Goal: Task Accomplishment & Management: Complete application form

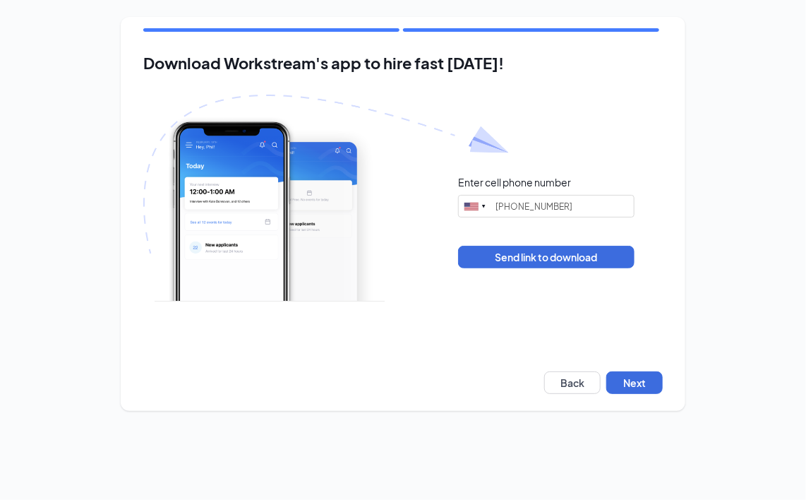
type input "[PHONE_NUMBER]"
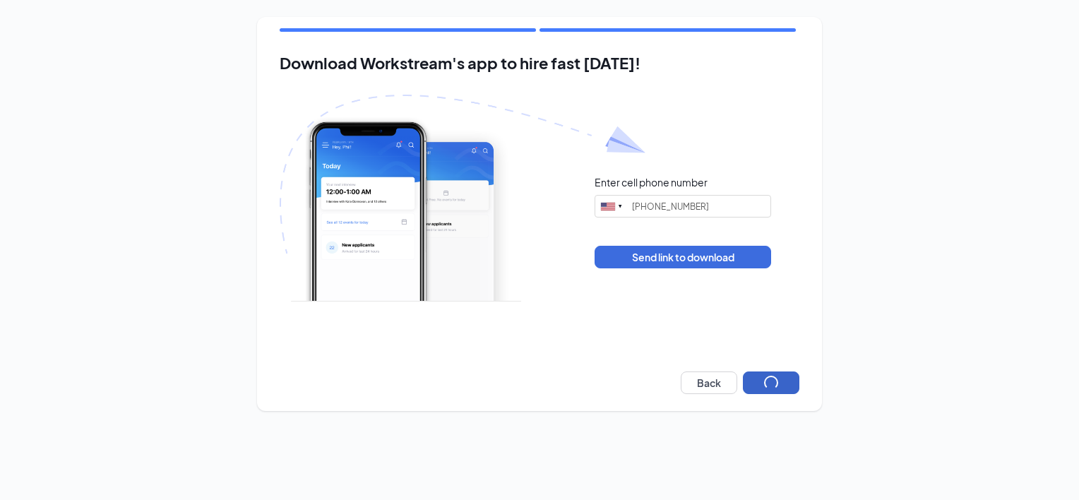
click at [761, 389] on button "button" at bounding box center [771, 382] width 56 height 23
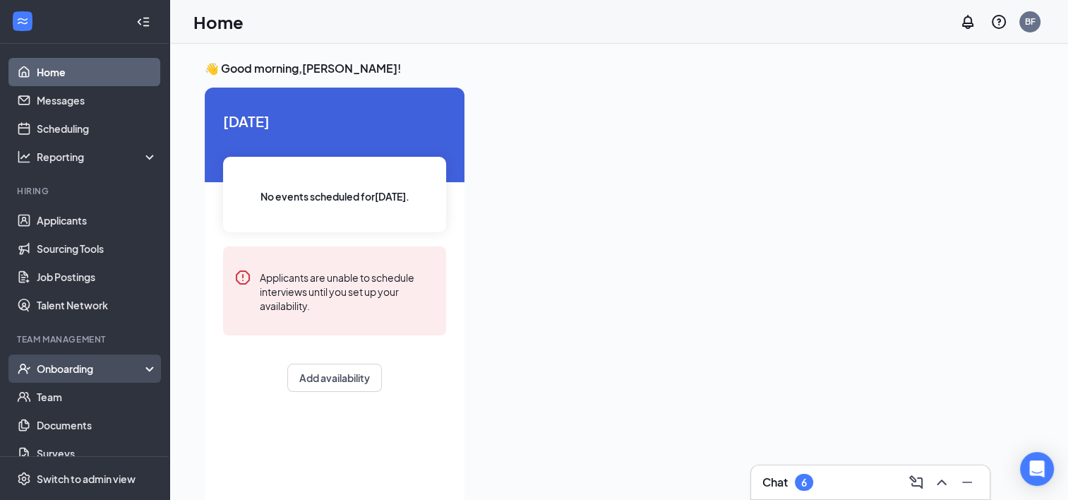
click at [82, 367] on div "Onboarding" at bounding box center [91, 369] width 109 height 14
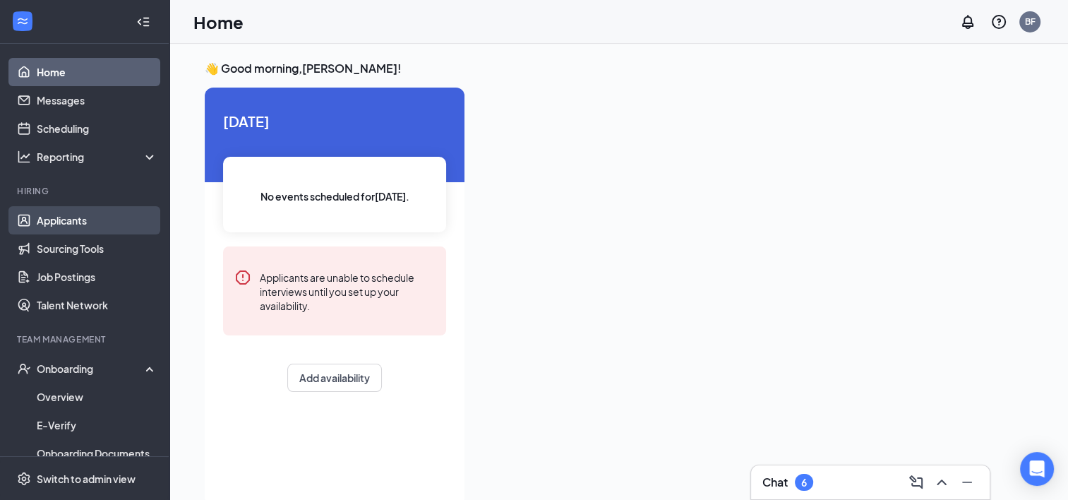
click at [58, 228] on link "Applicants" at bounding box center [97, 220] width 121 height 28
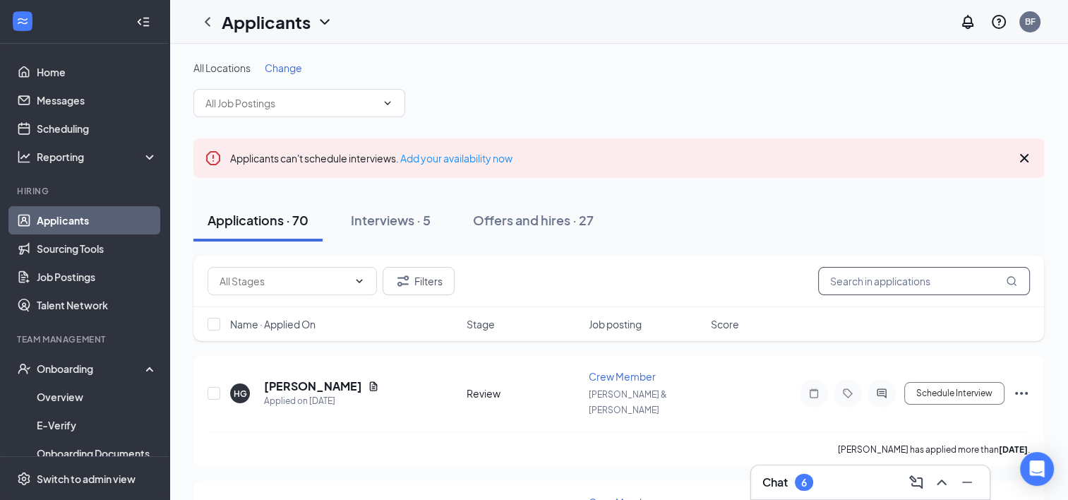
click at [960, 282] on input "text" at bounding box center [924, 281] width 212 height 28
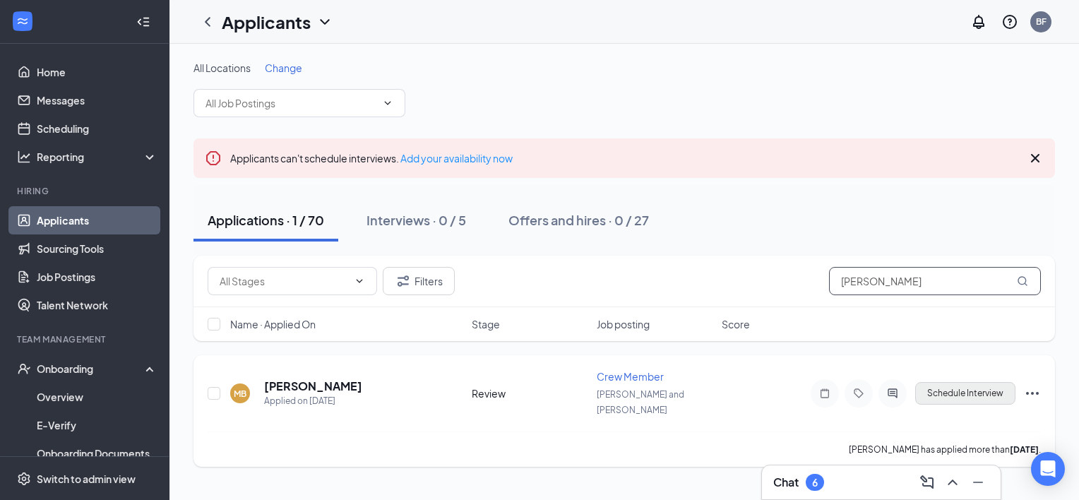
type input "[PERSON_NAME]"
click at [974, 386] on button "Schedule Interview" at bounding box center [965, 393] width 100 height 23
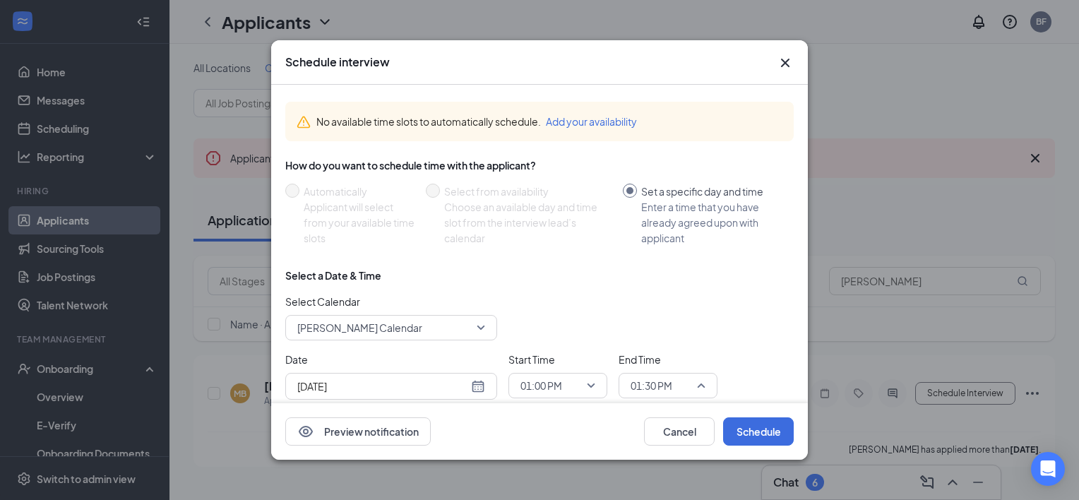
click at [703, 381] on span "01:30 PM" at bounding box center [668, 385] width 75 height 21
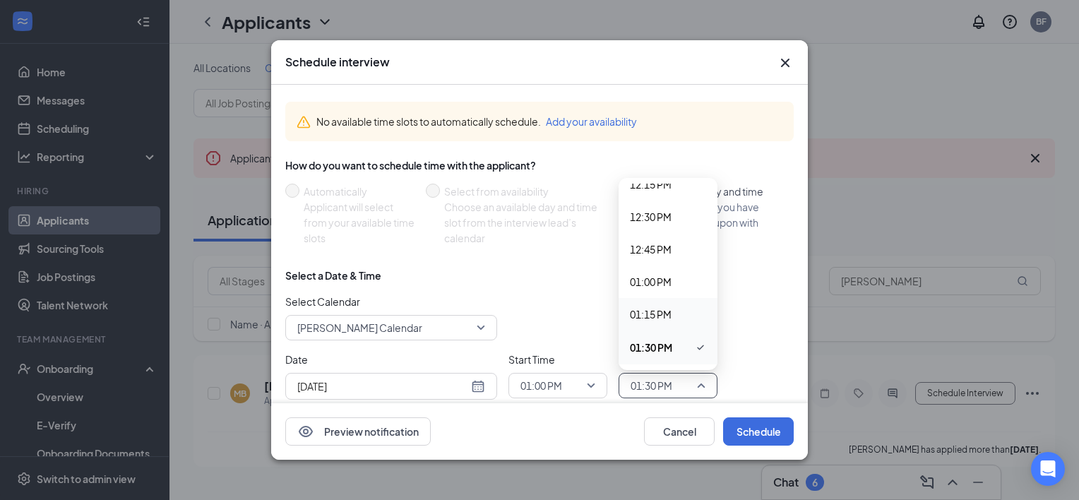
click at [647, 309] on span "01:15 PM" at bounding box center [651, 314] width 42 height 16
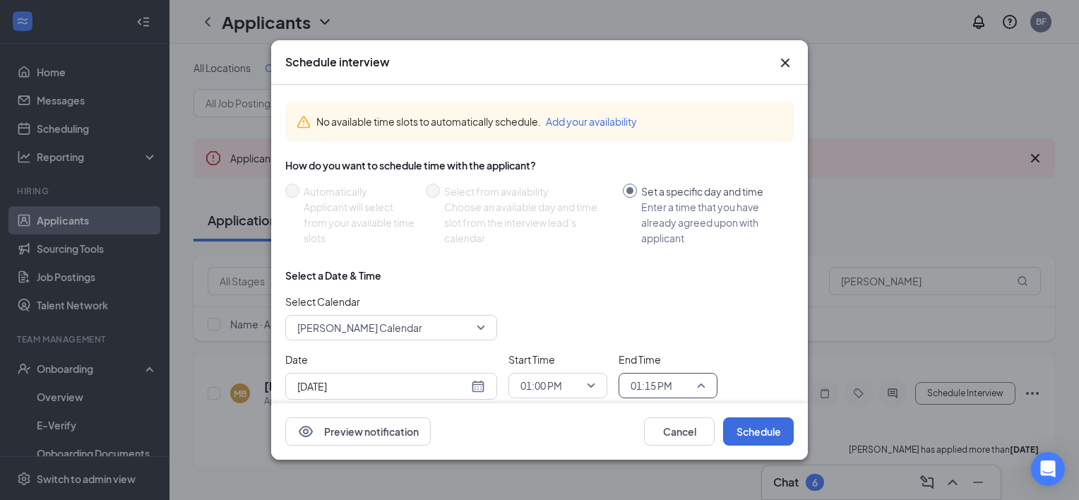
click at [703, 388] on span "01:15 PM" at bounding box center [668, 385] width 75 height 21
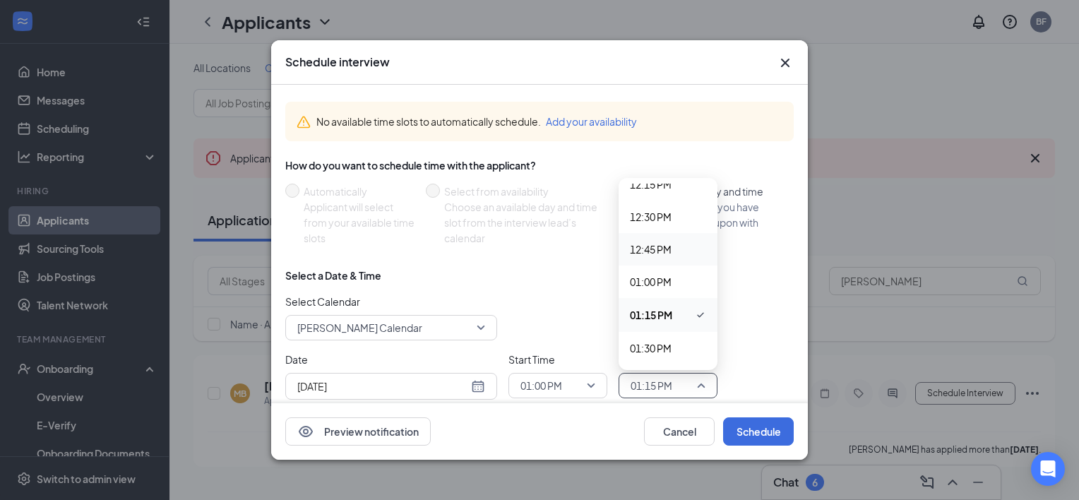
click at [662, 252] on span "12:45 PM" at bounding box center [651, 250] width 42 height 16
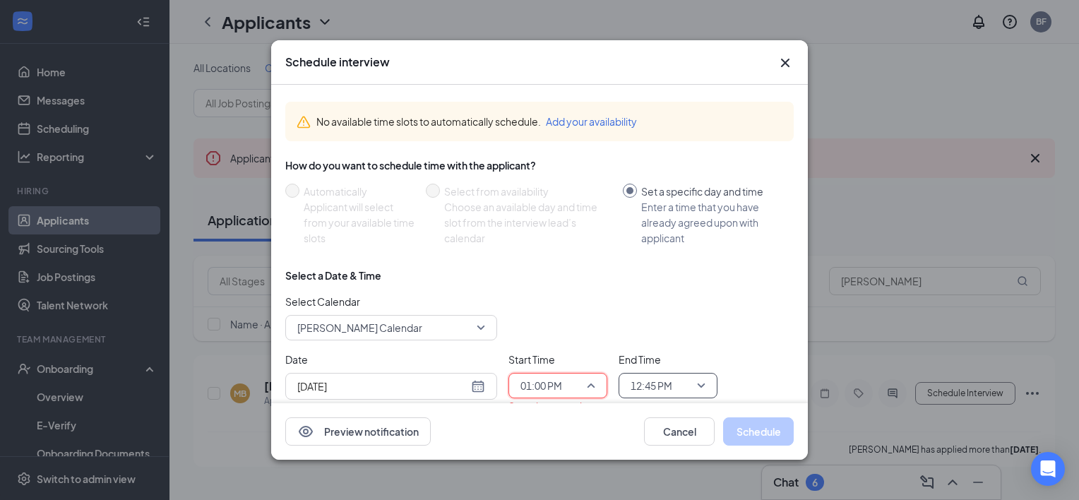
click at [590, 391] on span "01:00 PM" at bounding box center [557, 385] width 75 height 21
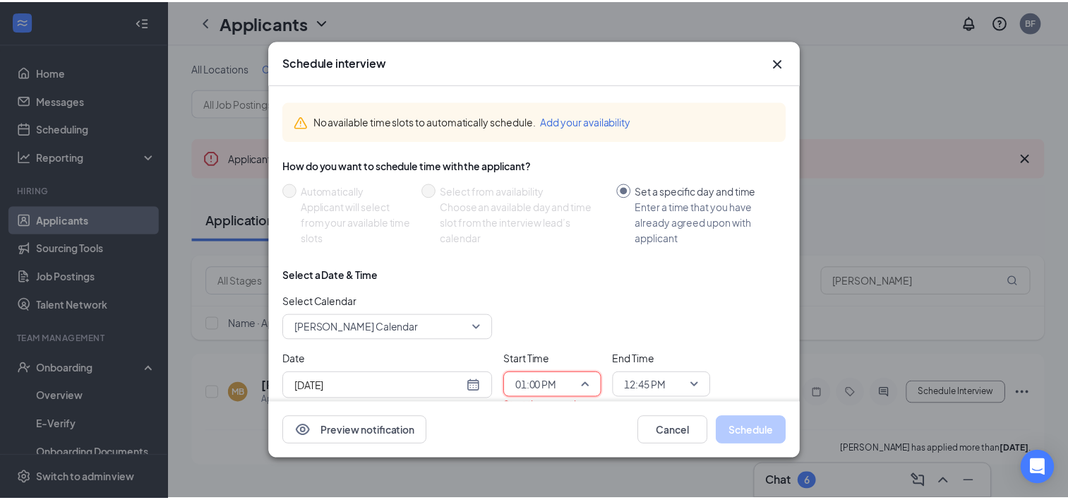
scroll to position [1542, 0]
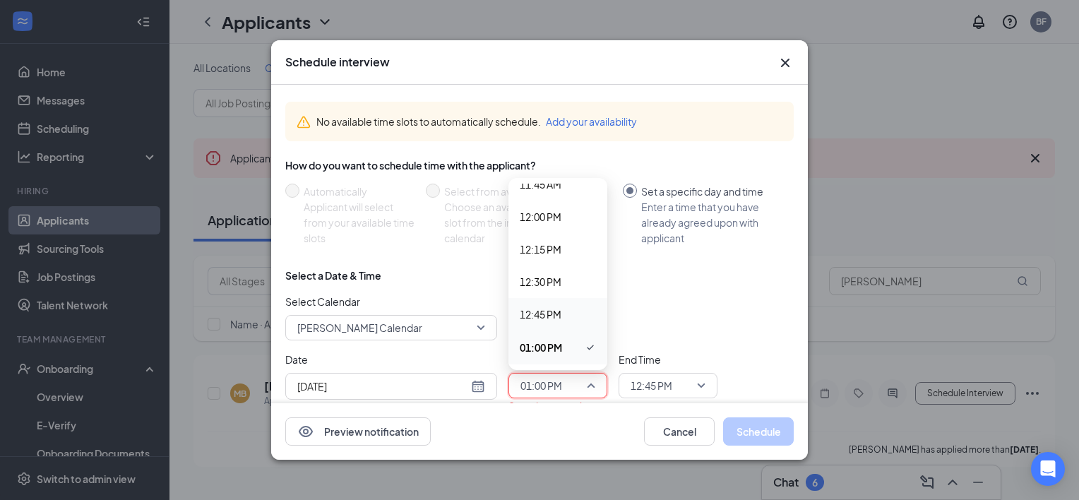
click at [542, 314] on span "12:45 PM" at bounding box center [541, 314] width 42 height 16
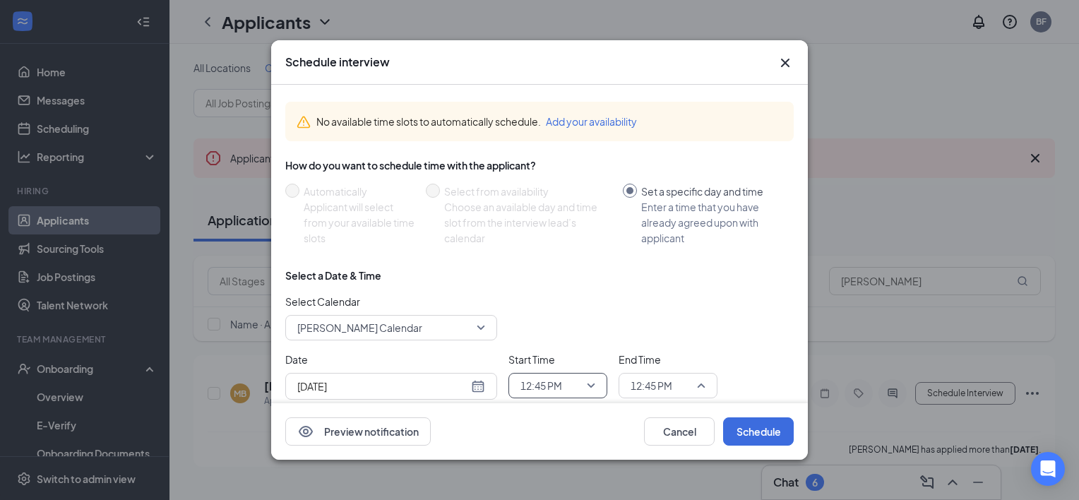
click at [703, 385] on span "12:45 PM" at bounding box center [668, 385] width 75 height 21
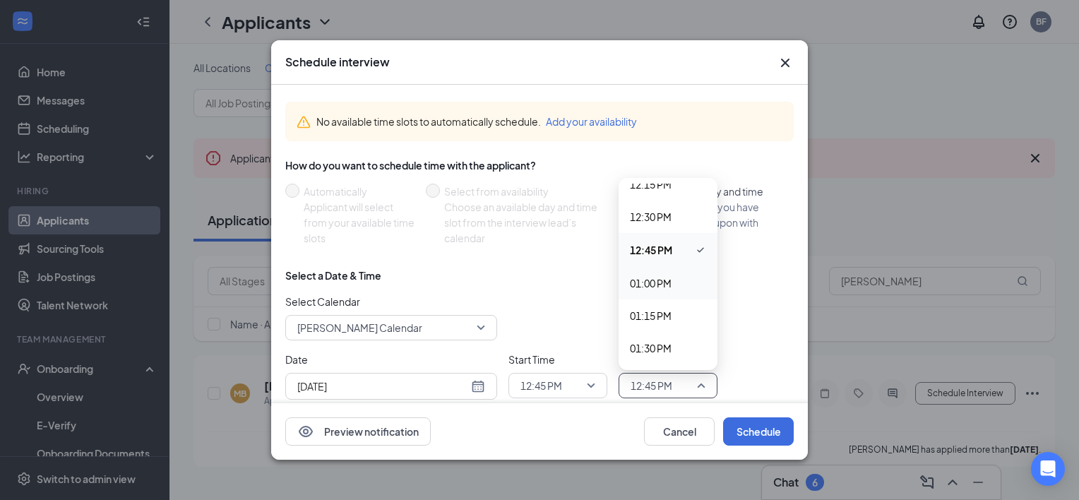
click at [661, 287] on span "01:00 PM" at bounding box center [651, 283] width 42 height 16
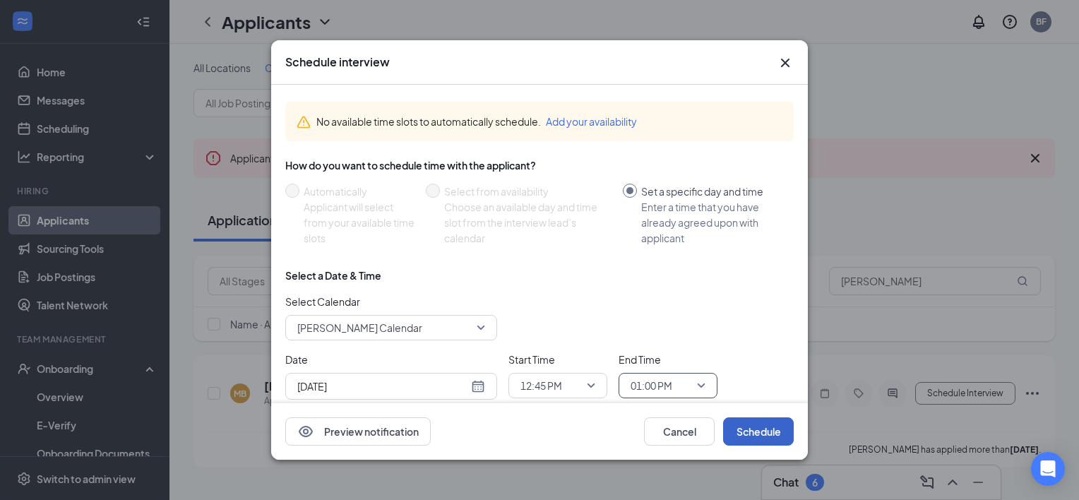
click at [766, 429] on button "Schedule" at bounding box center [758, 431] width 71 height 28
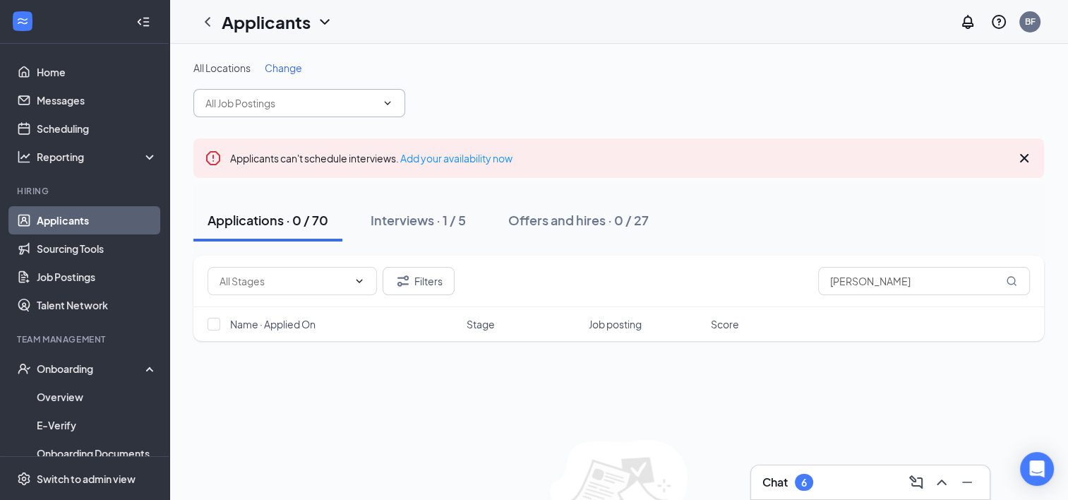
click at [387, 106] on icon "ChevronDown" at bounding box center [387, 102] width 11 height 11
click at [564, 40] on div "Applicants BF" at bounding box center [618, 22] width 899 height 44
click at [64, 362] on div "Onboarding" at bounding box center [91, 369] width 109 height 14
click at [79, 209] on link "Applicants" at bounding box center [97, 220] width 121 height 28
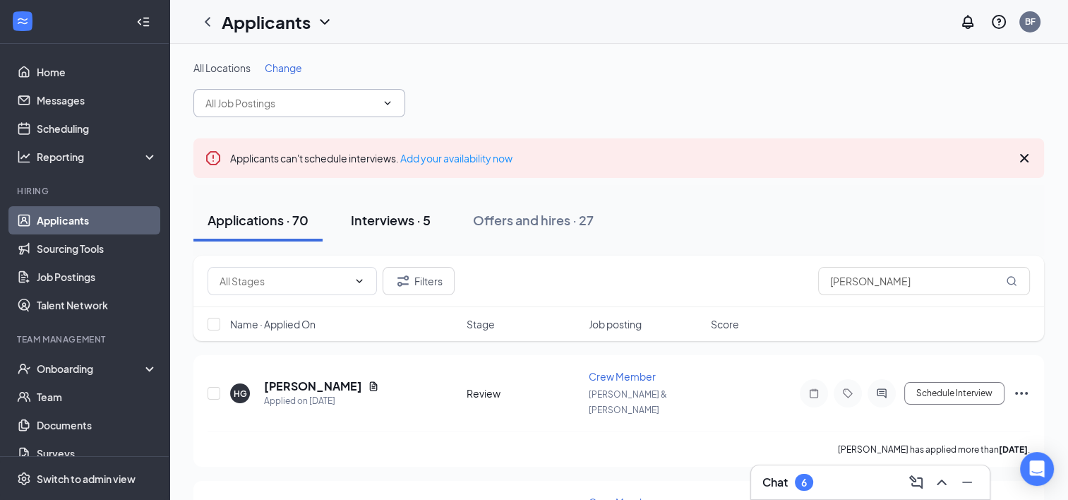
click at [371, 222] on div "Interviews · 5" at bounding box center [391, 220] width 80 height 18
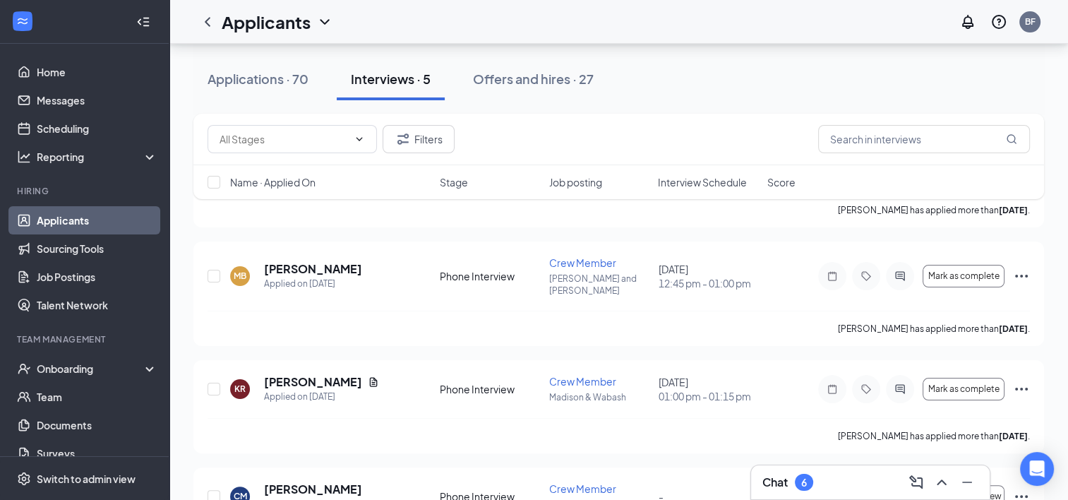
scroll to position [226, 0]
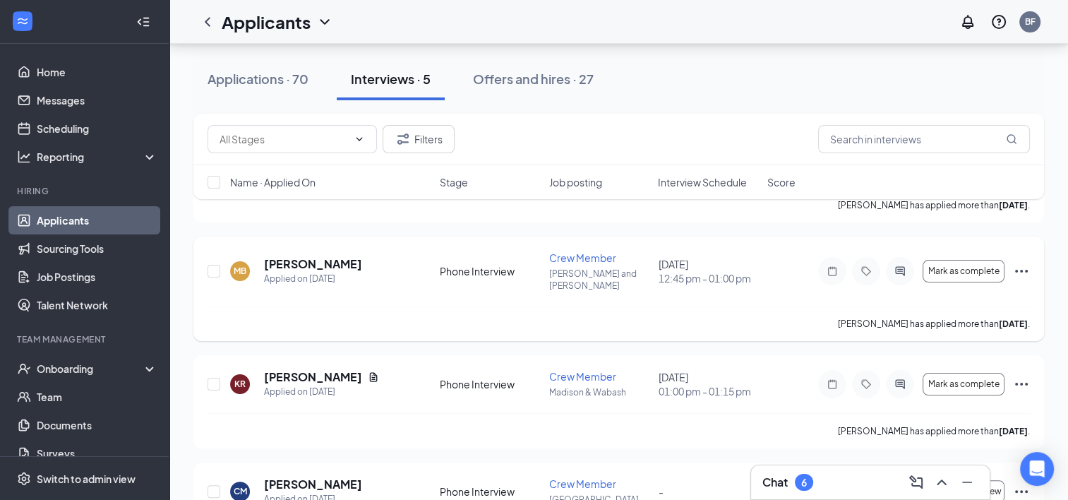
click at [1023, 263] on icon "Ellipses" at bounding box center [1021, 271] width 17 height 17
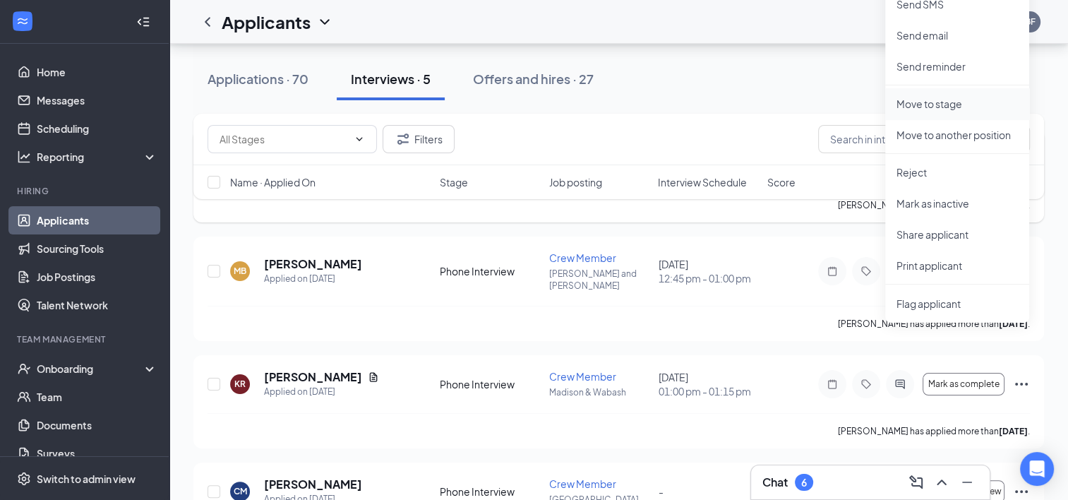
click at [933, 105] on p "Move to stage" at bounding box center [957, 104] width 121 height 14
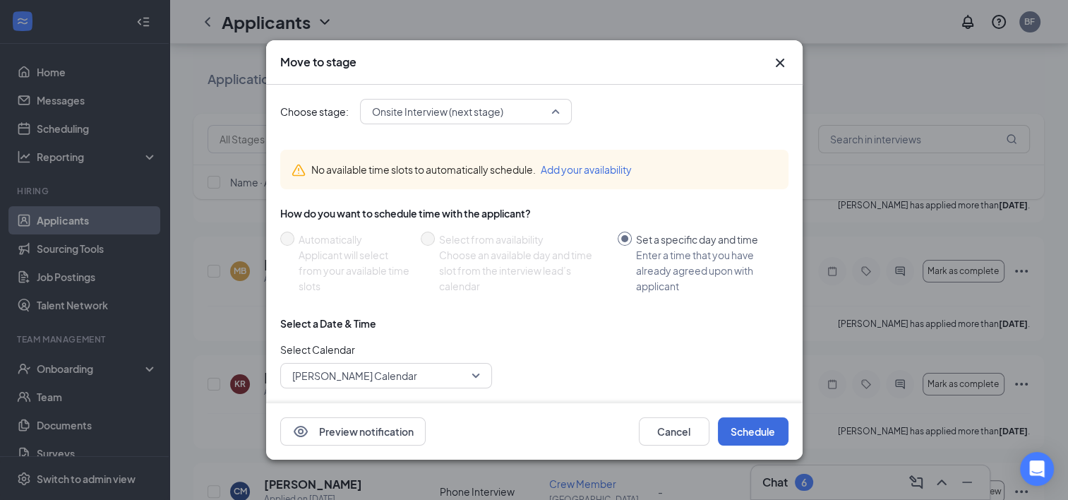
click at [556, 112] on span "Onsite Interview (next stage)" at bounding box center [466, 111] width 188 height 21
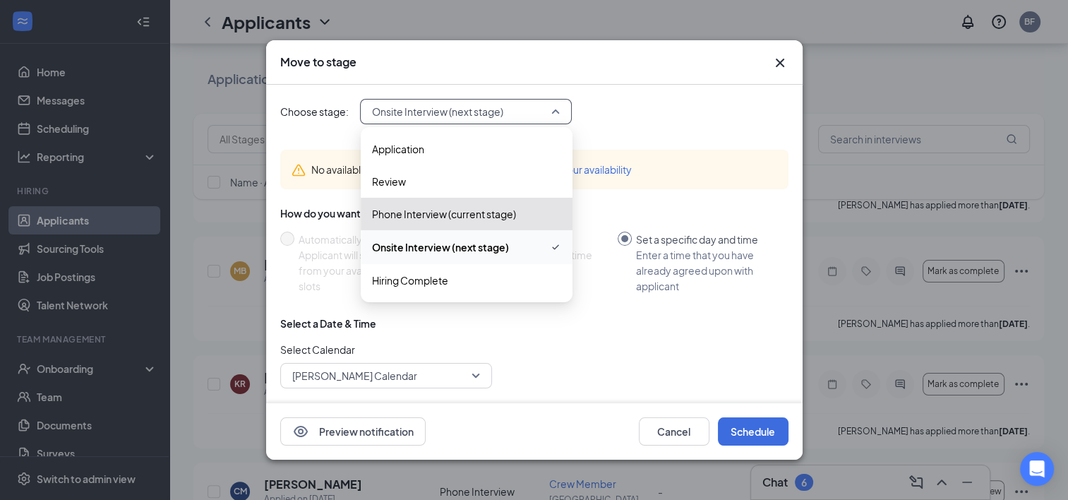
click at [419, 240] on span "Onsite Interview (next stage)" at bounding box center [440, 247] width 137 height 16
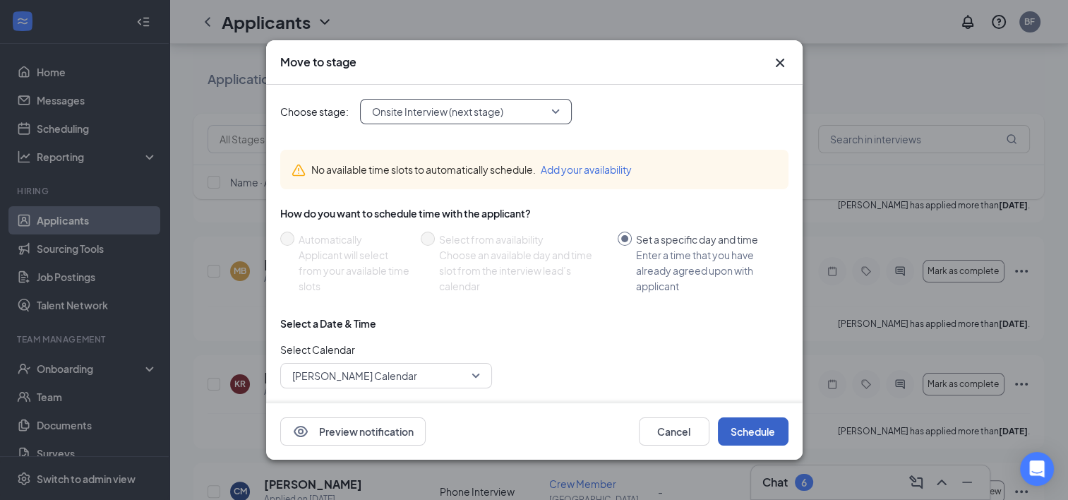
click at [754, 424] on button "Schedule" at bounding box center [753, 431] width 71 height 28
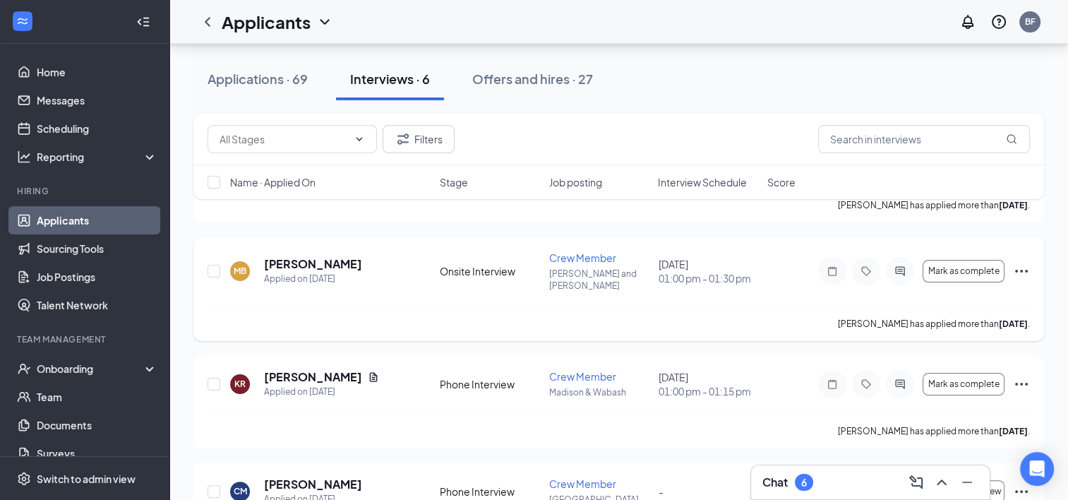
click at [1017, 270] on icon "Ellipses" at bounding box center [1022, 271] width 13 height 3
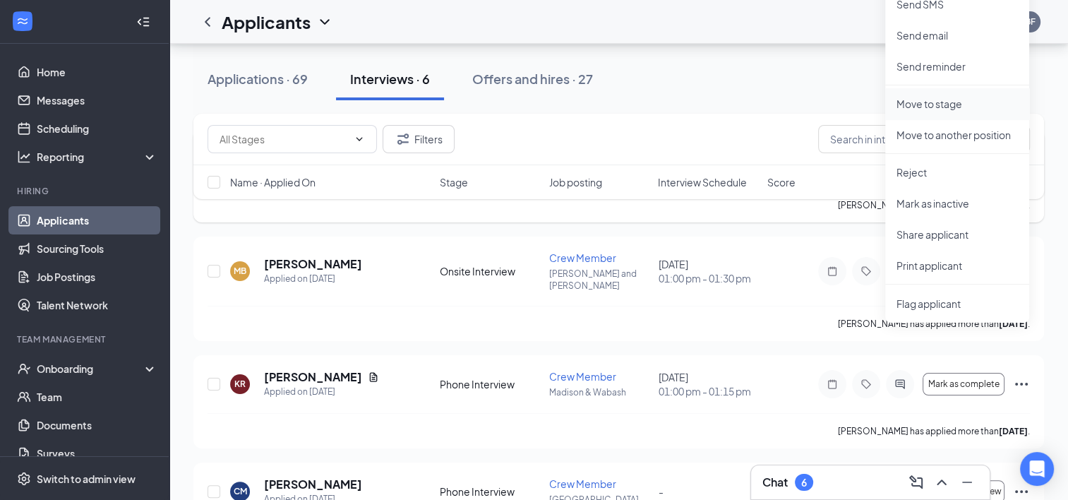
click at [945, 102] on p "Move to stage" at bounding box center [957, 104] width 121 height 14
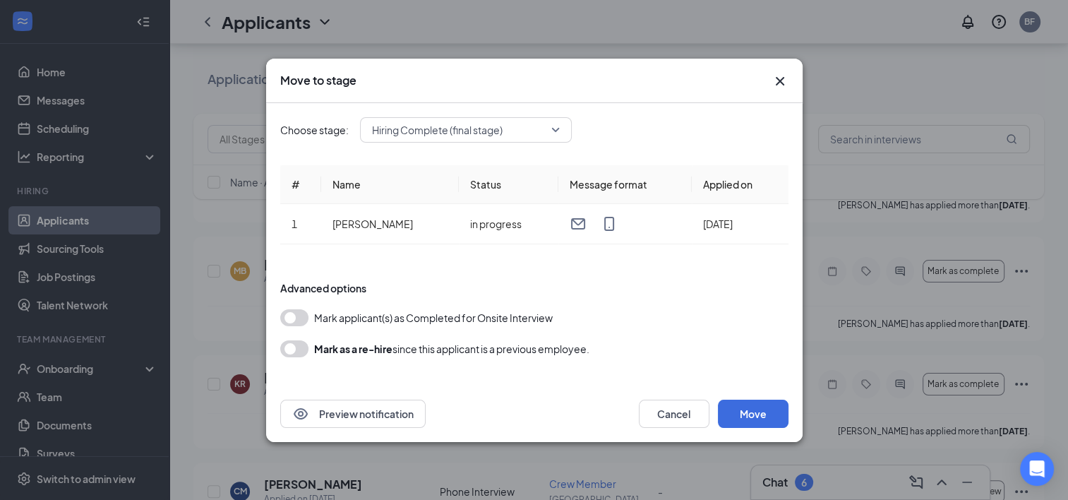
click at [554, 129] on span "Hiring Complete (final stage)" at bounding box center [466, 129] width 188 height 21
click at [698, 342] on div "Mark as a re-hire since this applicant is a previous employee." at bounding box center [534, 348] width 508 height 17
click at [777, 83] on icon "Cross" at bounding box center [780, 81] width 17 height 17
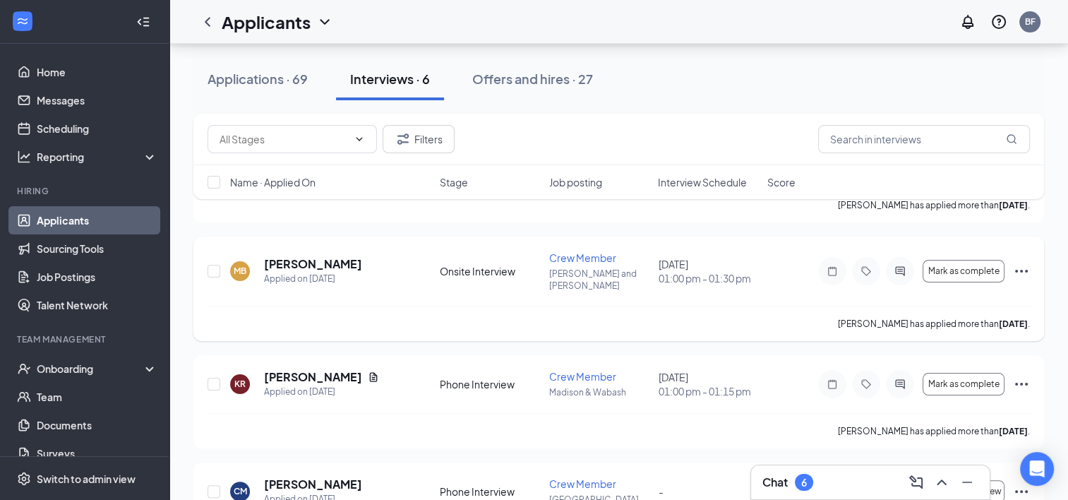
click at [1018, 263] on icon "Ellipses" at bounding box center [1021, 271] width 17 height 17
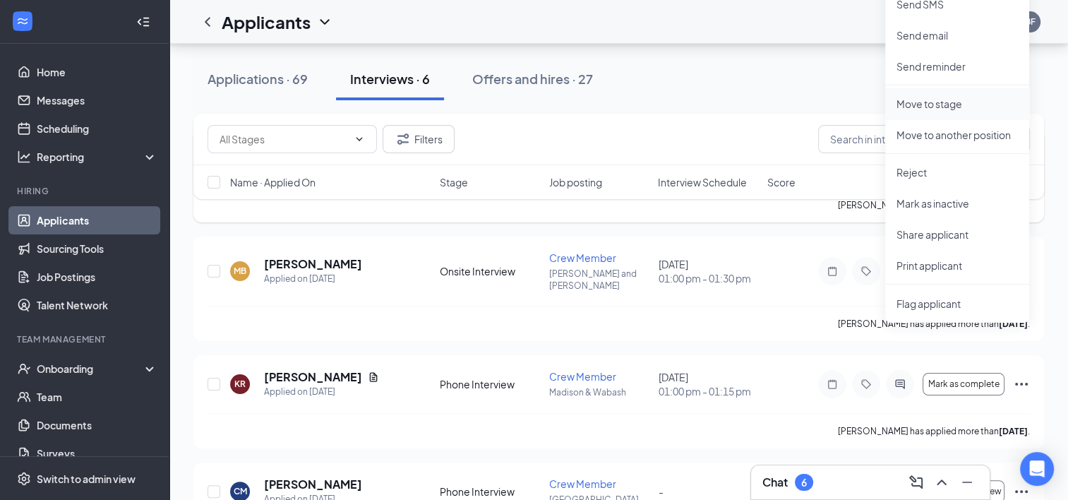
click at [938, 100] on p "Move to stage" at bounding box center [957, 104] width 121 height 14
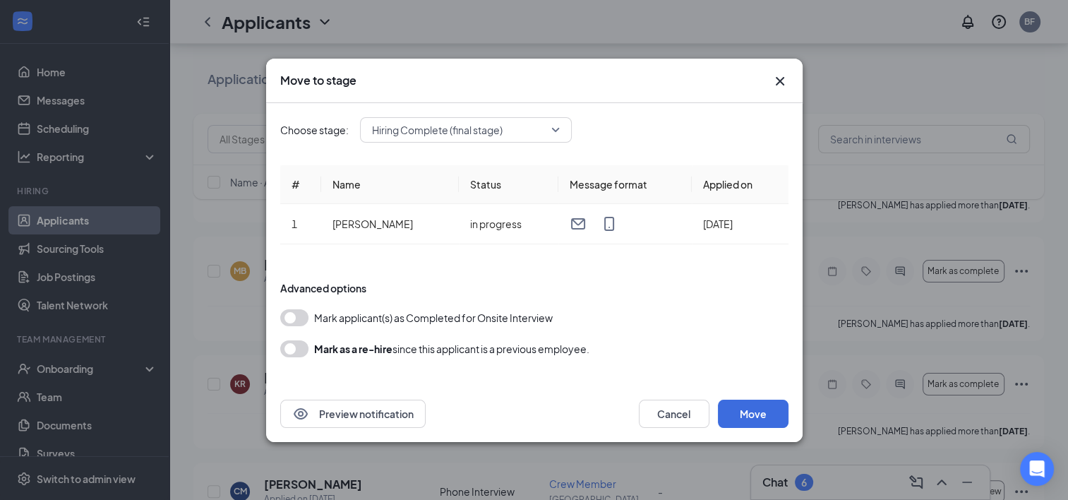
click at [291, 314] on button "button" at bounding box center [294, 317] width 28 height 17
click at [756, 415] on button "Move" at bounding box center [753, 414] width 71 height 28
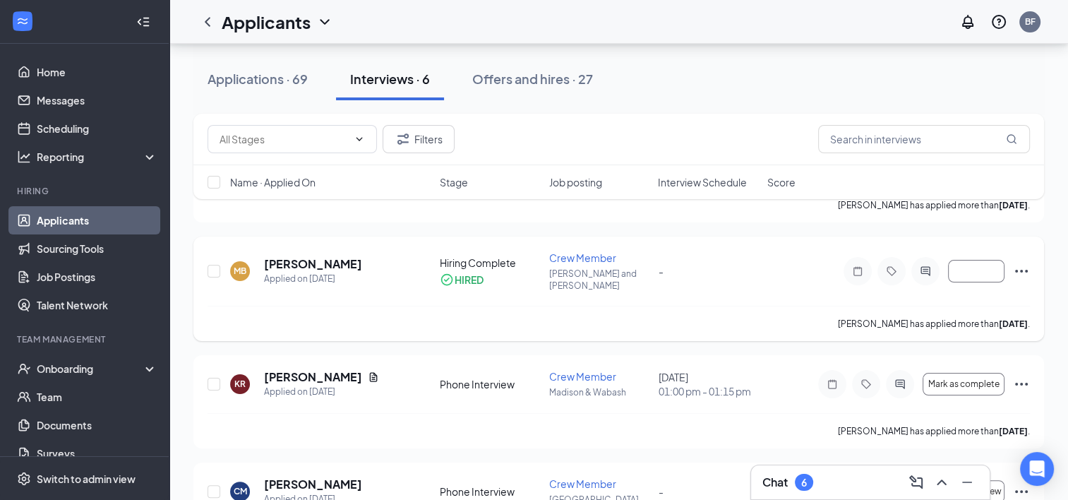
click at [1022, 270] on icon "Ellipses" at bounding box center [1022, 271] width 13 height 3
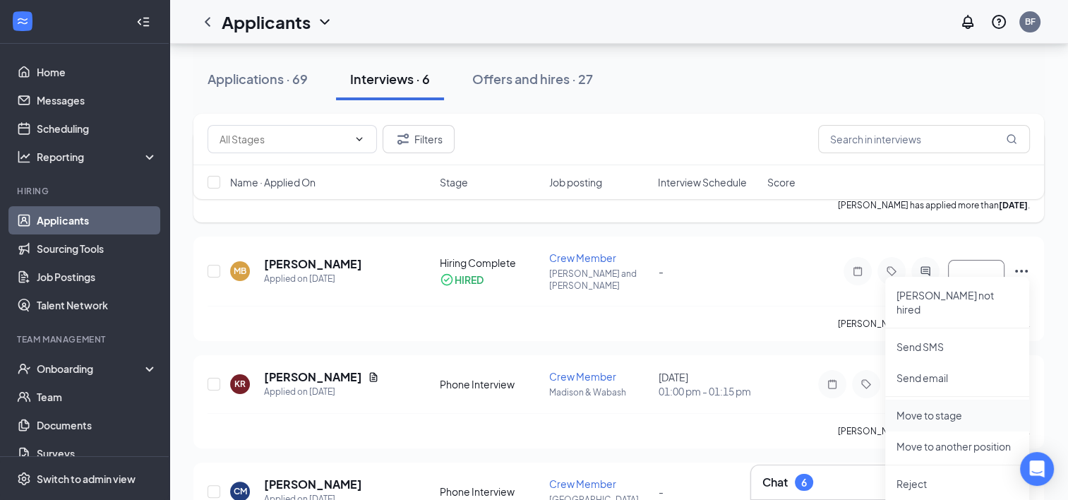
click at [914, 408] on p "Move to stage" at bounding box center [957, 415] width 121 height 14
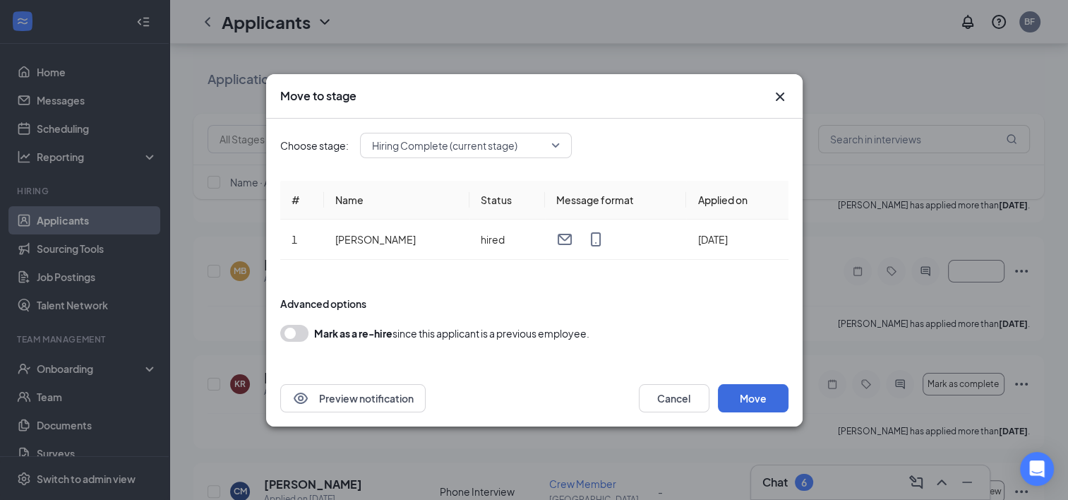
click at [778, 93] on icon "Cross" at bounding box center [780, 96] width 17 height 17
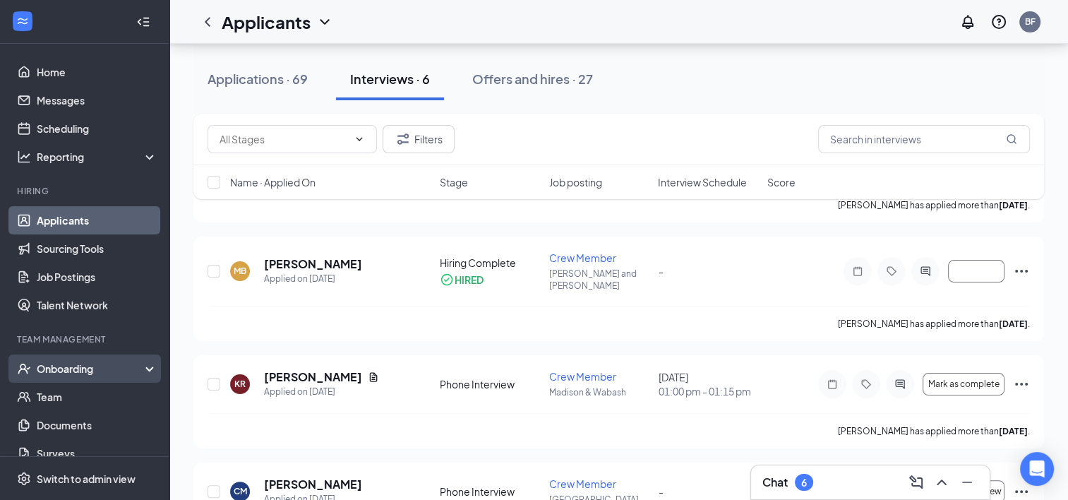
click at [63, 369] on div "Onboarding" at bounding box center [91, 369] width 109 height 14
click at [53, 392] on link "Overview" at bounding box center [97, 397] width 121 height 28
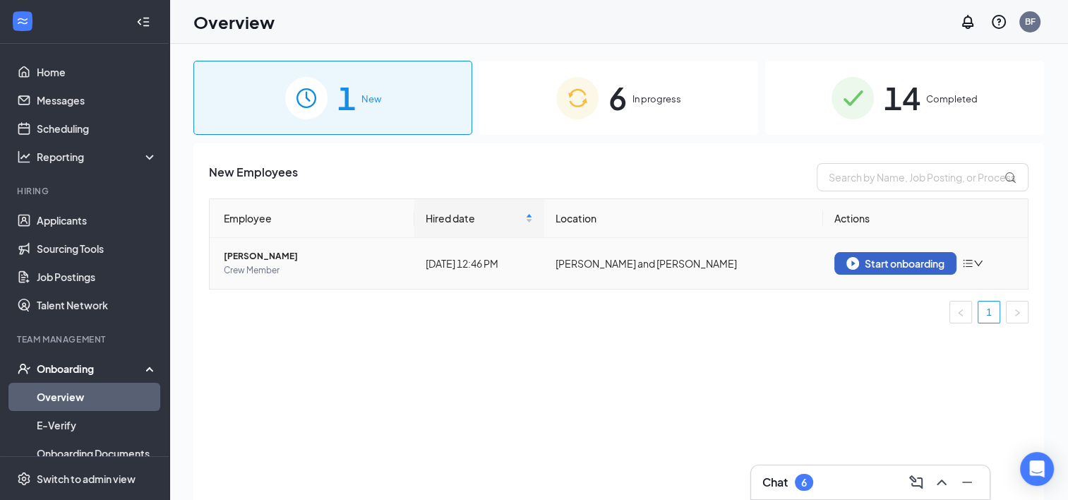
click at [910, 257] on div "Start onboarding" at bounding box center [896, 263] width 98 height 13
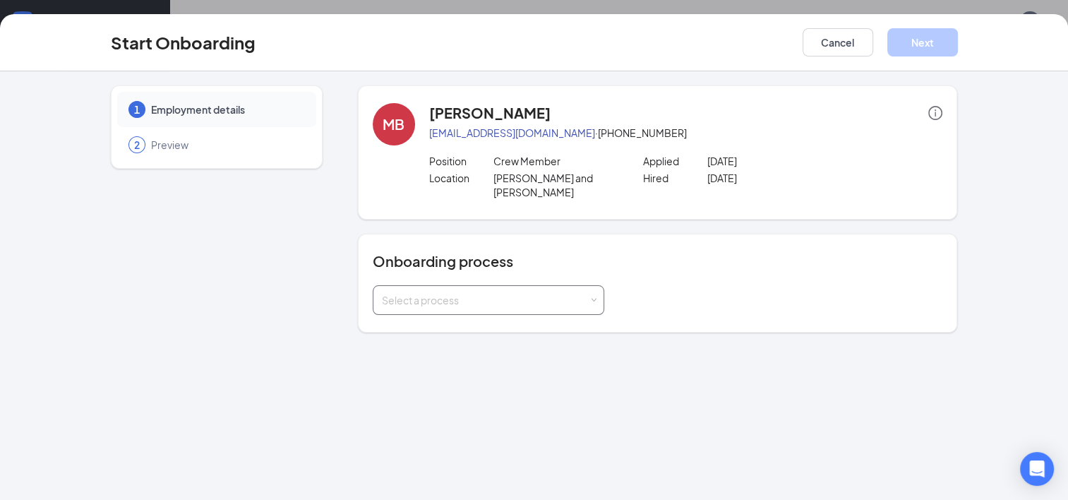
click at [595, 290] on div "Select a process" at bounding box center [489, 300] width 232 height 30
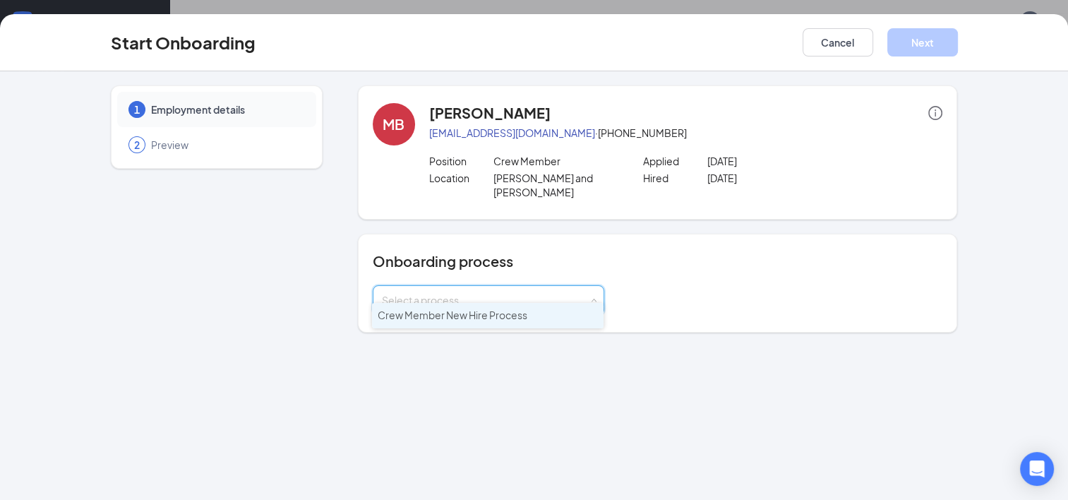
click at [458, 312] on span "Crew Member New Hire Process" at bounding box center [453, 315] width 150 height 13
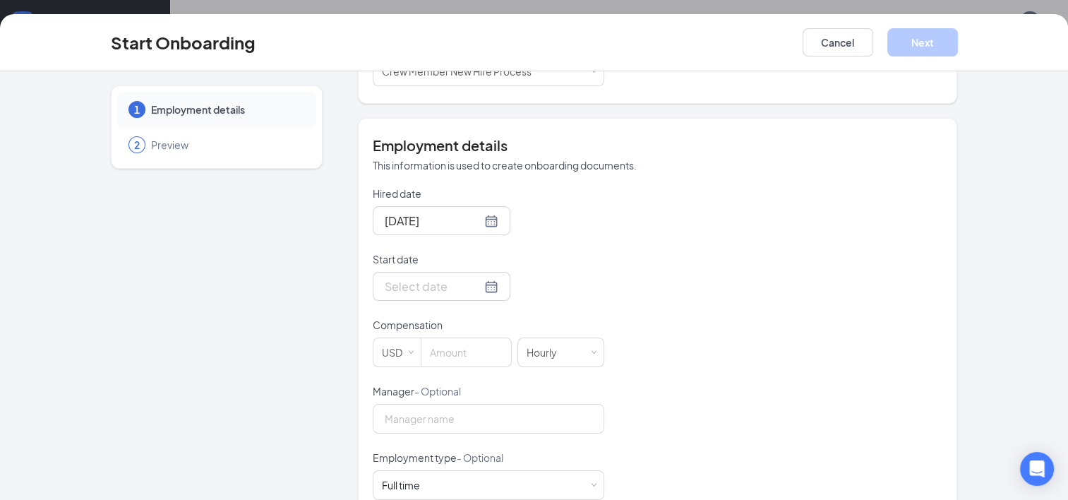
scroll to position [254, 0]
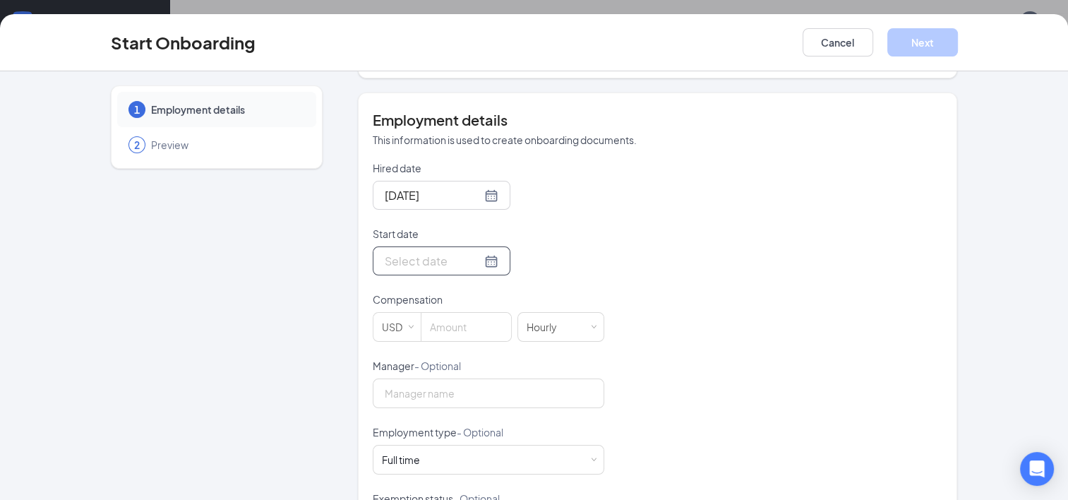
click at [475, 252] on div at bounding box center [442, 261] width 114 height 18
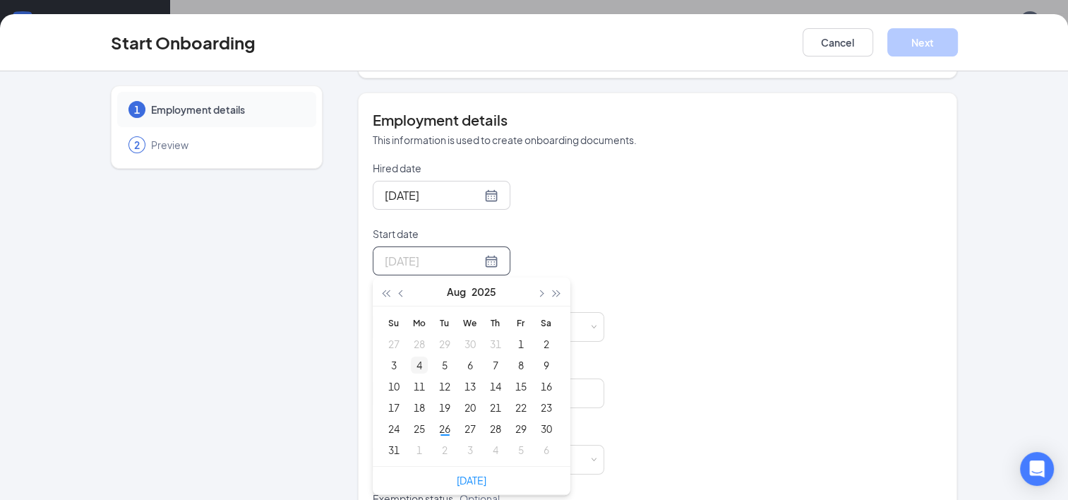
type input "[DATE]"
click at [413, 357] on div "4" at bounding box center [419, 365] width 17 height 17
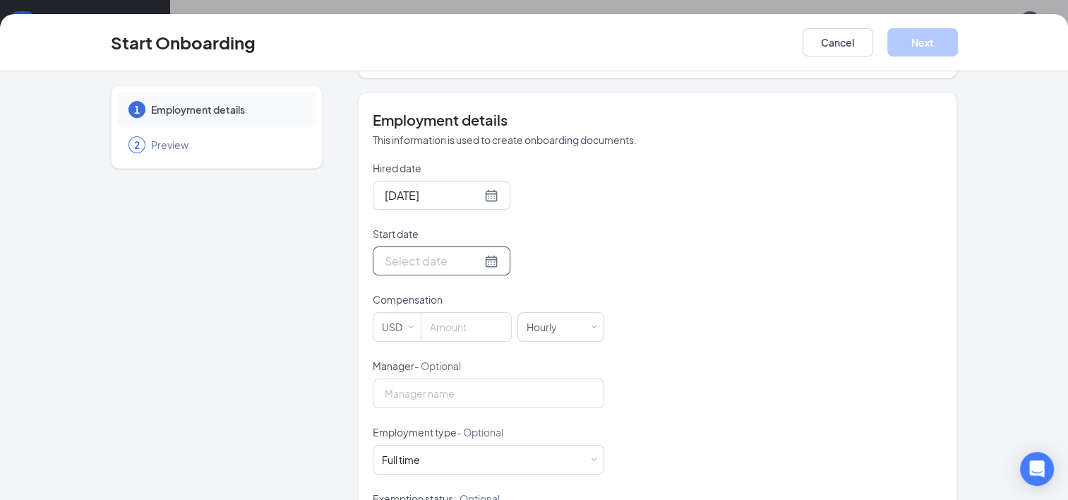
click at [477, 252] on div at bounding box center [442, 261] width 114 height 18
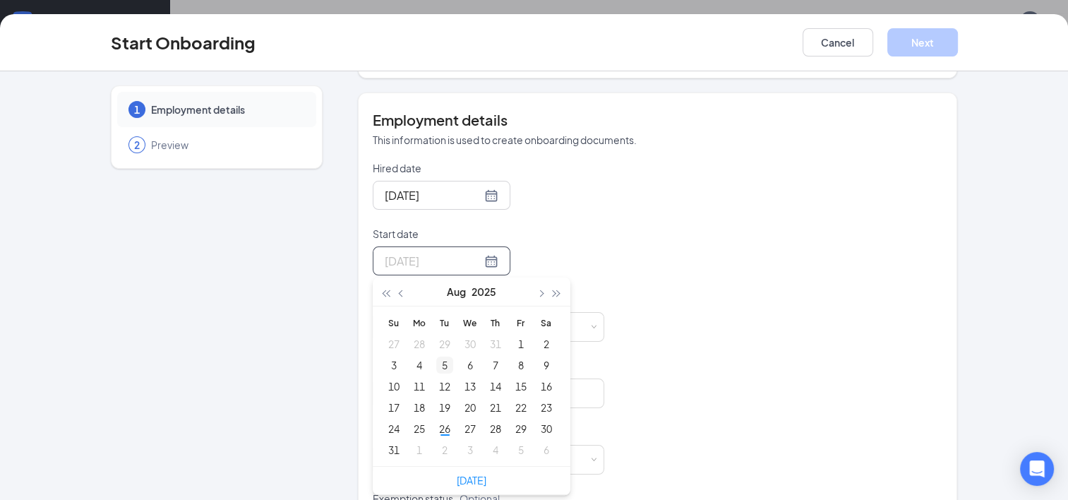
type input "[DATE]"
click at [436, 357] on div "5" at bounding box center [444, 365] width 17 height 17
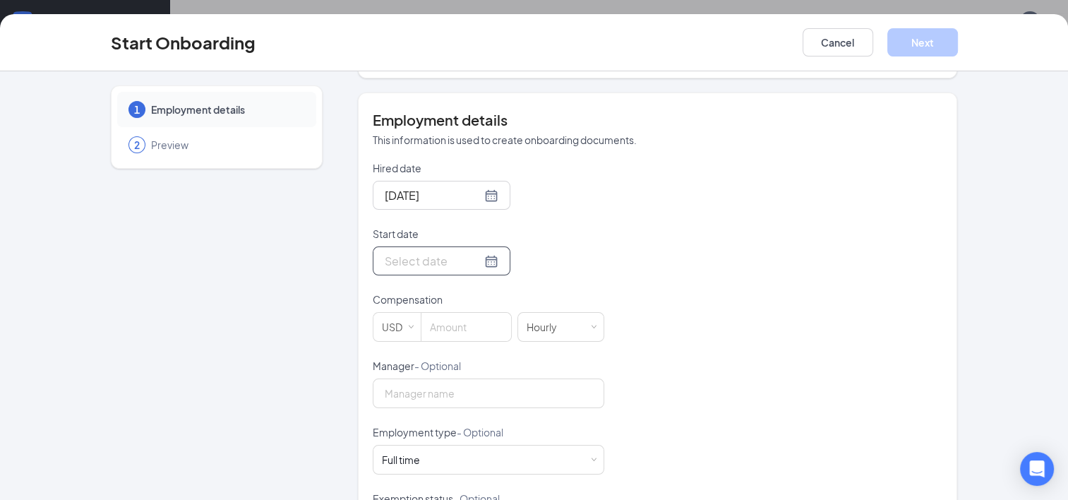
click at [470, 252] on div at bounding box center [442, 261] width 114 height 18
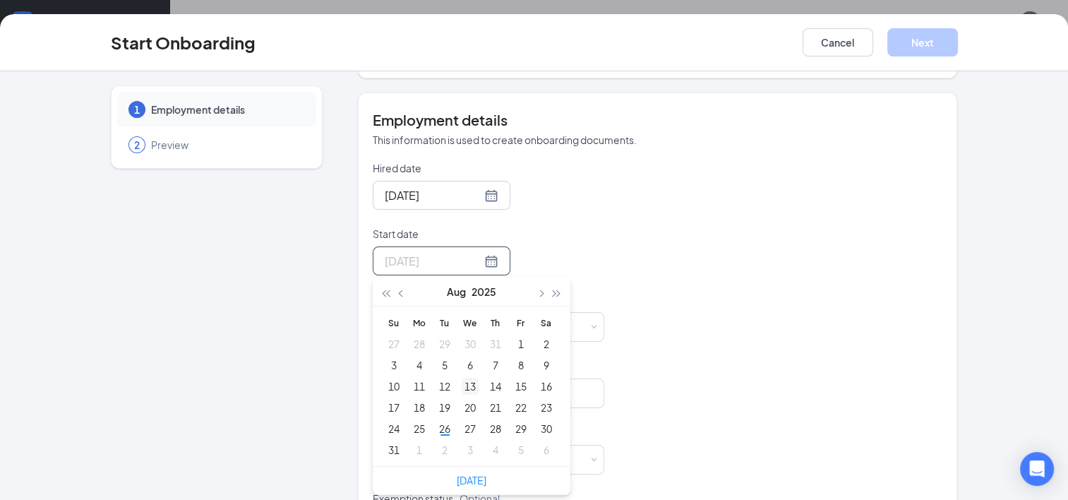
type input "[DATE]"
click at [472, 252] on div at bounding box center [442, 261] width 114 height 18
type input "[DATE]"
click at [537, 290] on span "button" at bounding box center [540, 293] width 7 height 7
type input "[DATE]"
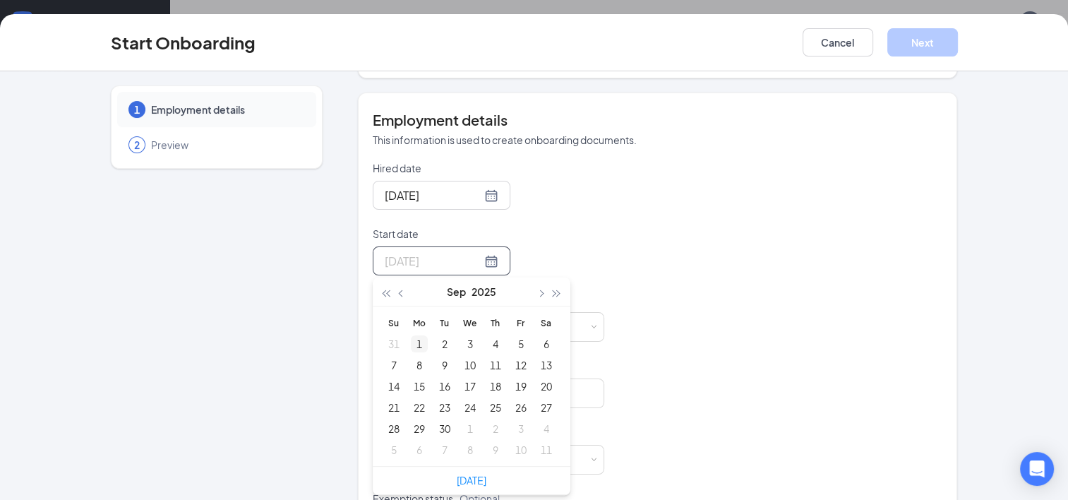
click at [412, 335] on div "1" at bounding box center [419, 343] width 17 height 17
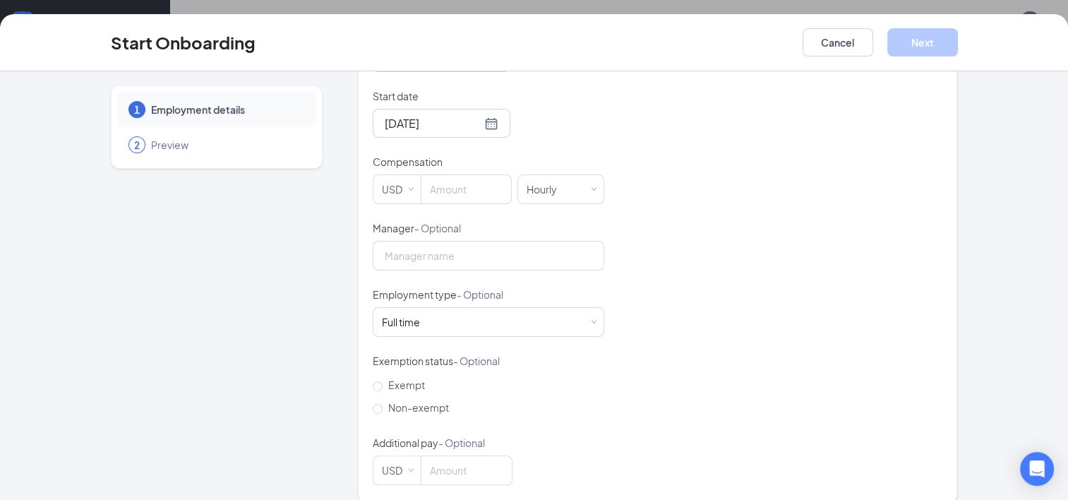
scroll to position [393, 0]
click at [373, 403] on input "Non-exempt" at bounding box center [378, 408] width 10 height 10
radio input "true"
click at [486, 181] on input at bounding box center [467, 188] width 90 height 28
type input "16.6"
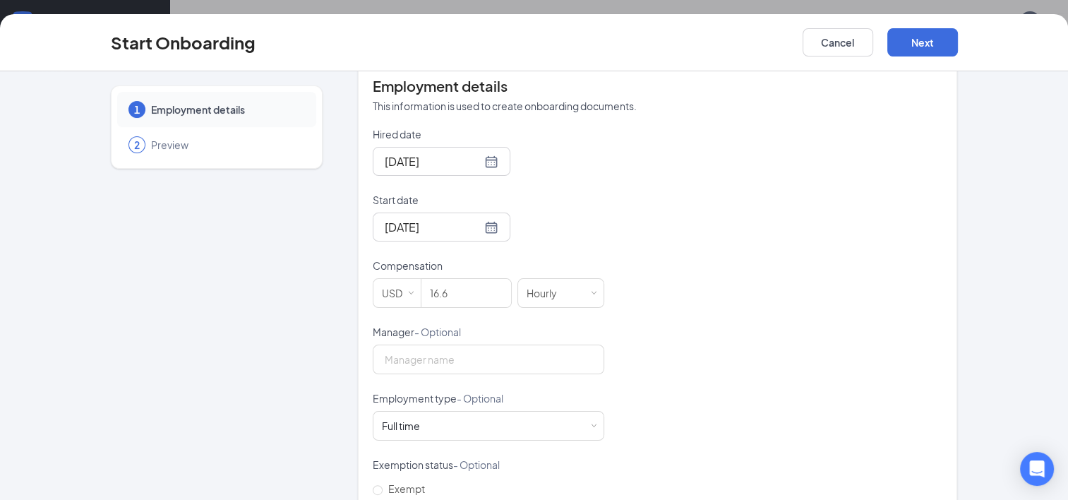
scroll to position [280, 0]
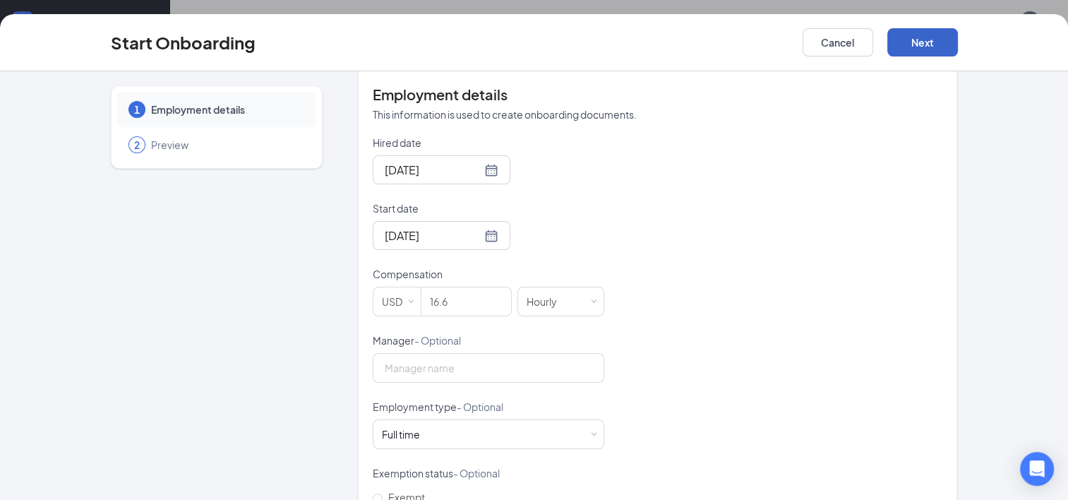
click at [936, 44] on button "Next" at bounding box center [923, 42] width 71 height 28
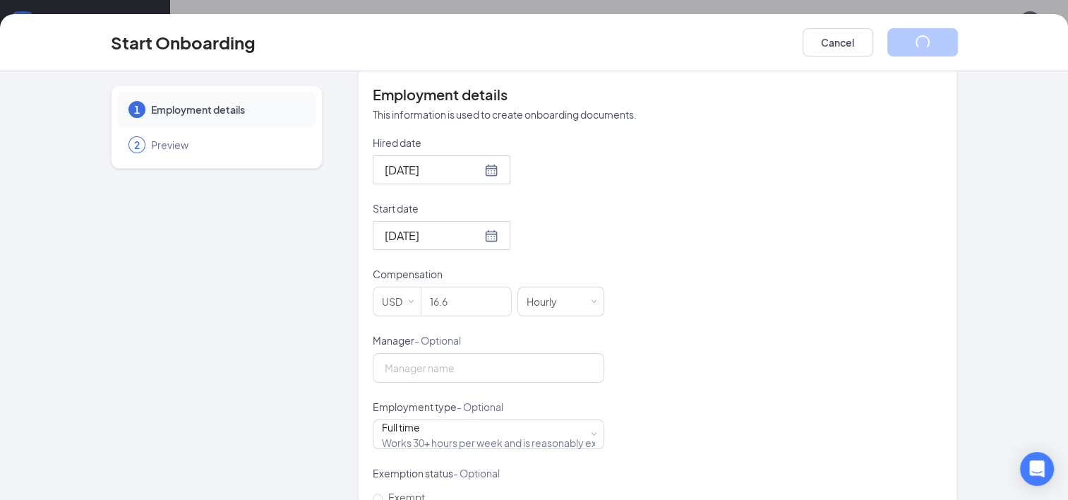
scroll to position [0, 0]
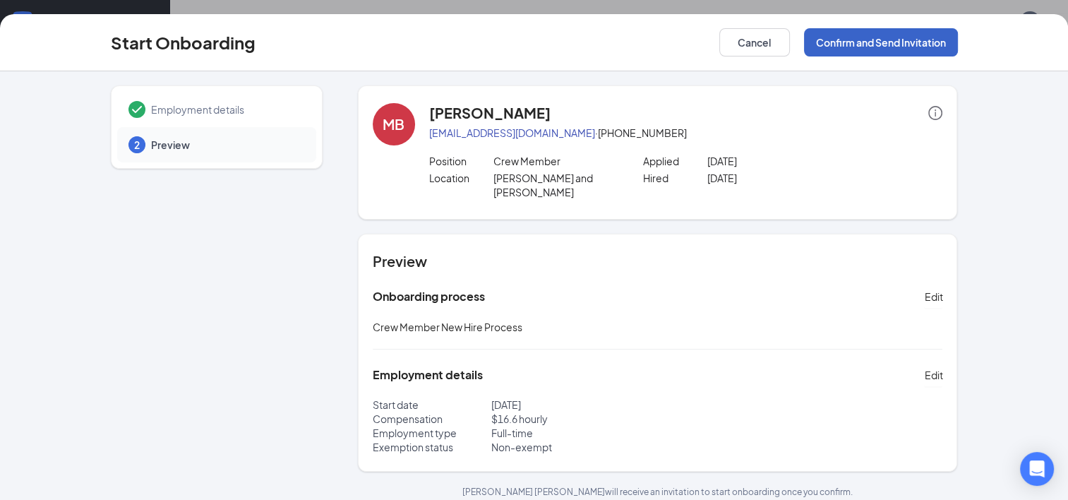
click at [893, 48] on button "Confirm and Send Invitation" at bounding box center [881, 42] width 154 height 28
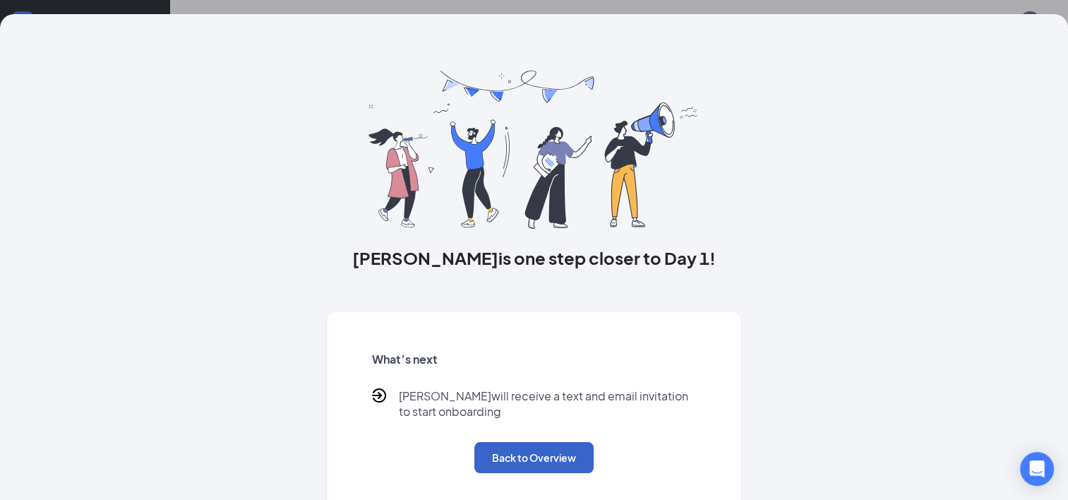
click at [537, 458] on button "Back to Overview" at bounding box center [534, 457] width 119 height 31
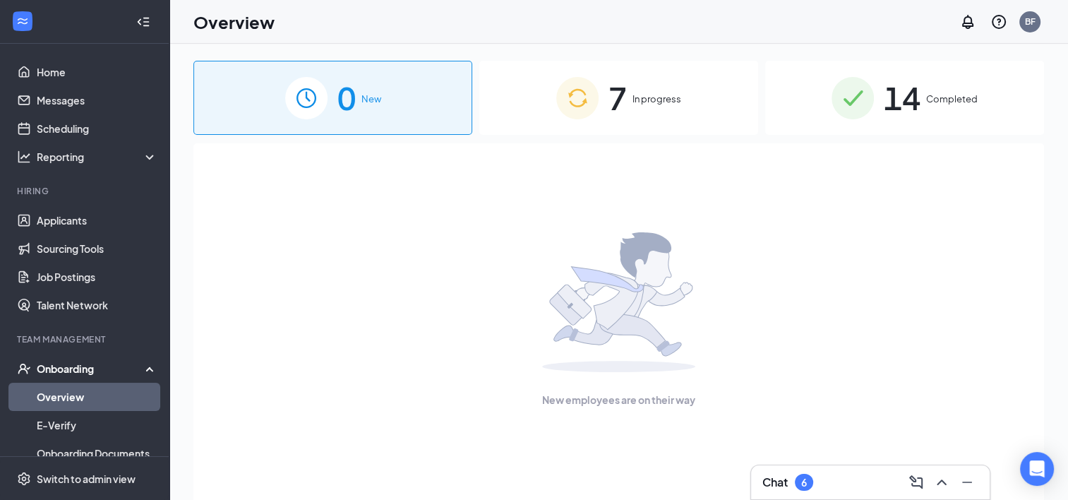
click at [572, 95] on img at bounding box center [577, 98] width 42 height 42
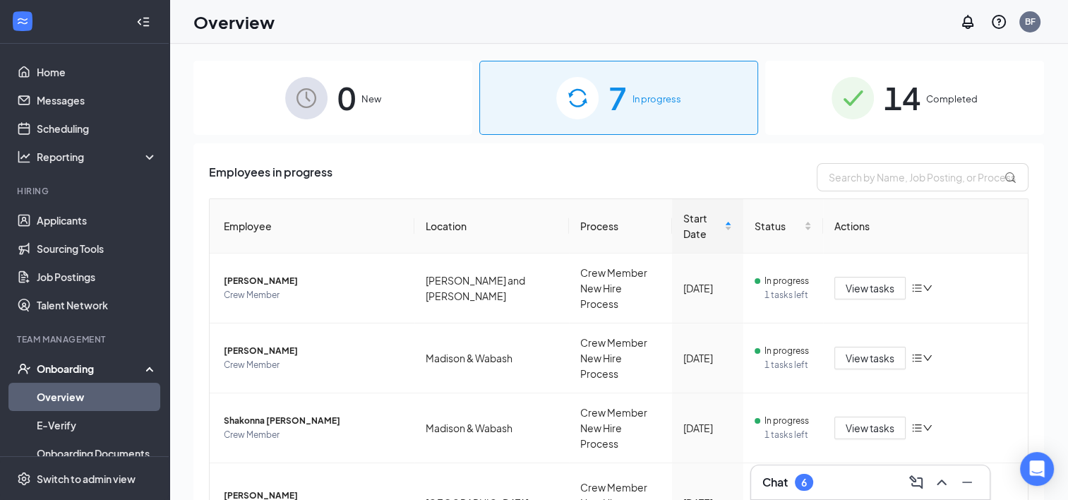
click at [570, 89] on img at bounding box center [577, 98] width 42 height 42
